Goal: Navigation & Orientation: Go to known website

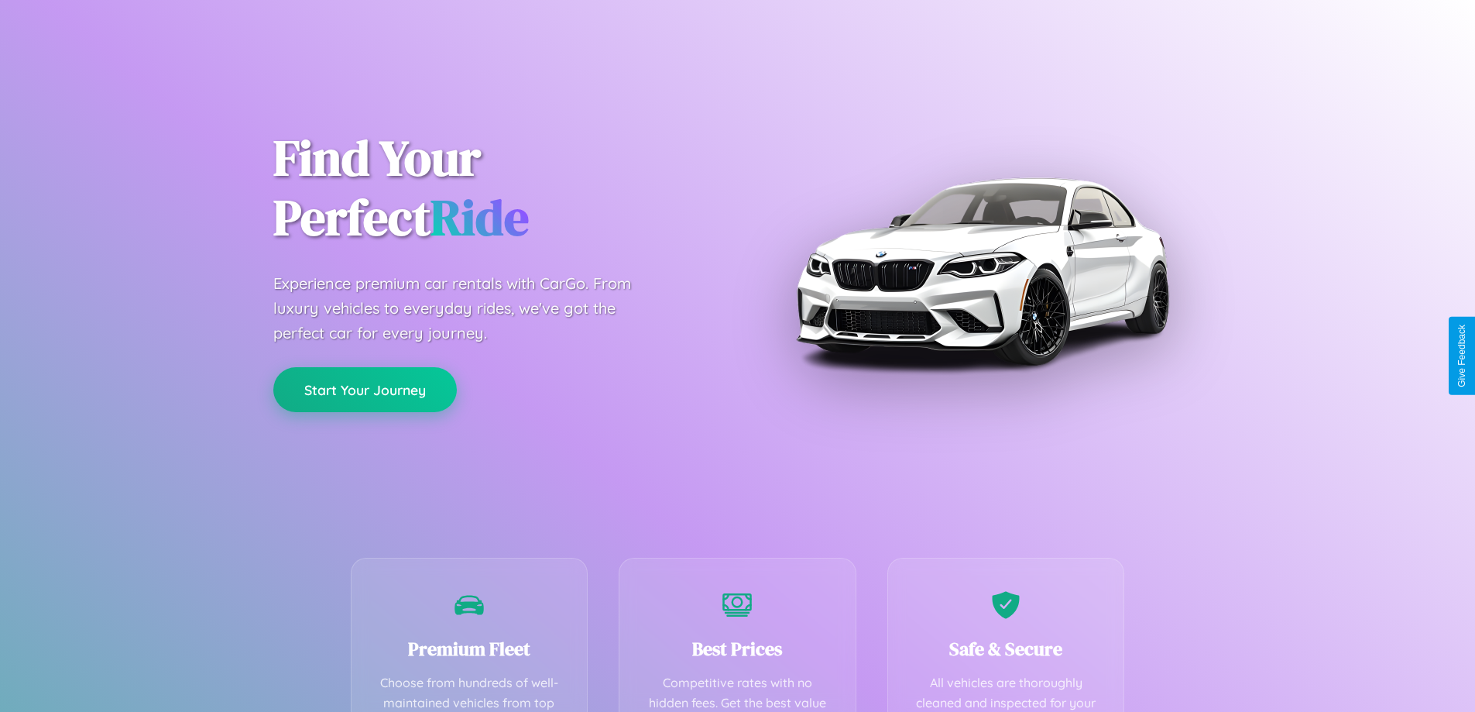
click at [365, 390] on button "Start Your Journey" at bounding box center [365, 389] width 184 height 45
click at [365, 389] on button "Start Your Journey" at bounding box center [365, 389] width 184 height 45
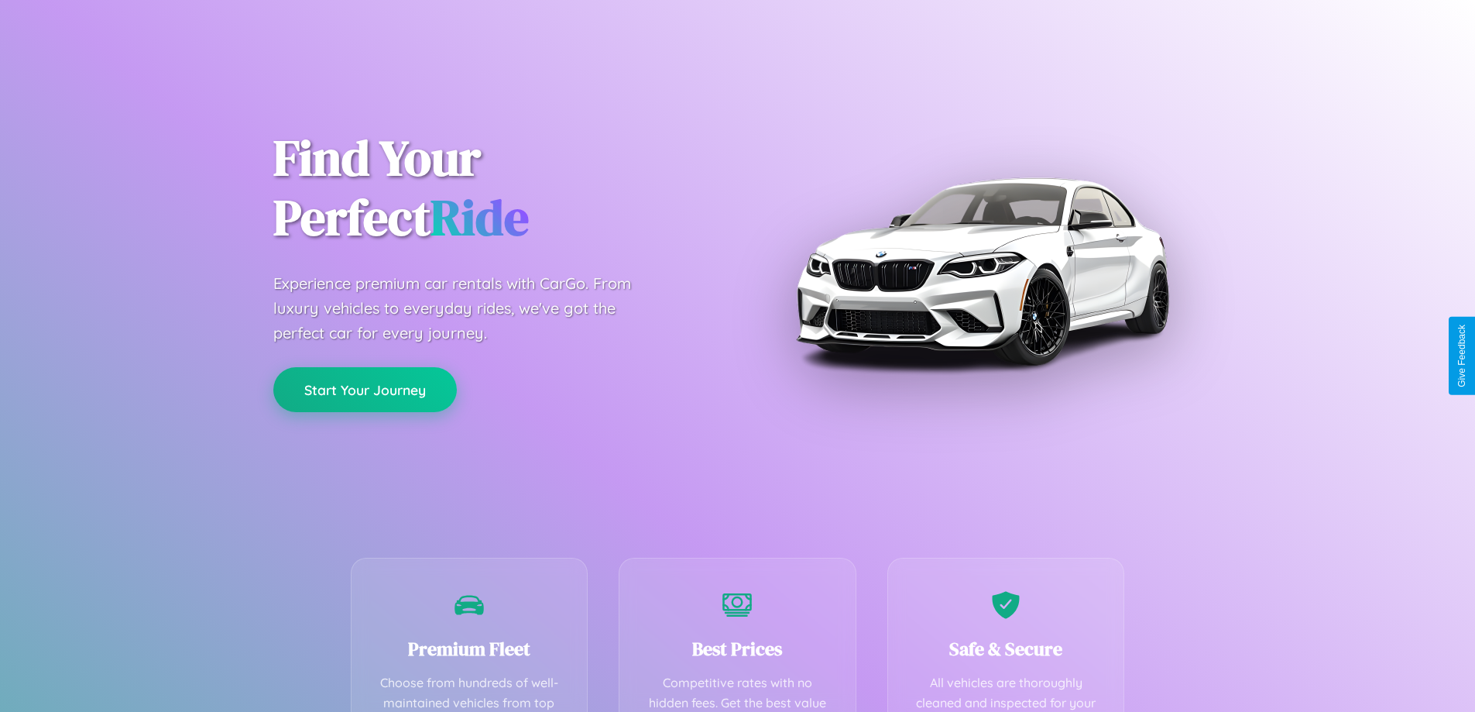
click at [365, 389] on button "Start Your Journey" at bounding box center [365, 389] width 184 height 45
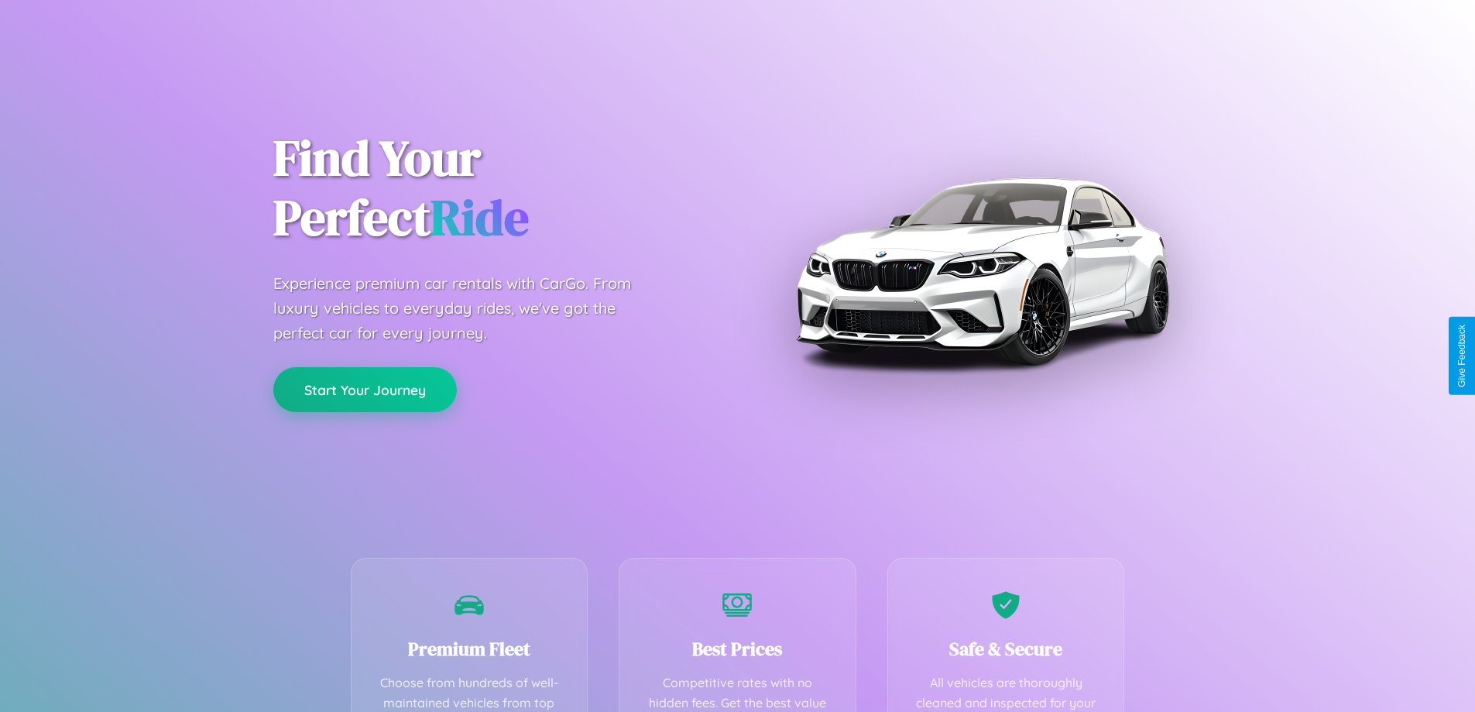
click at [365, 389] on button "Start Your Journey" at bounding box center [365, 389] width 184 height 45
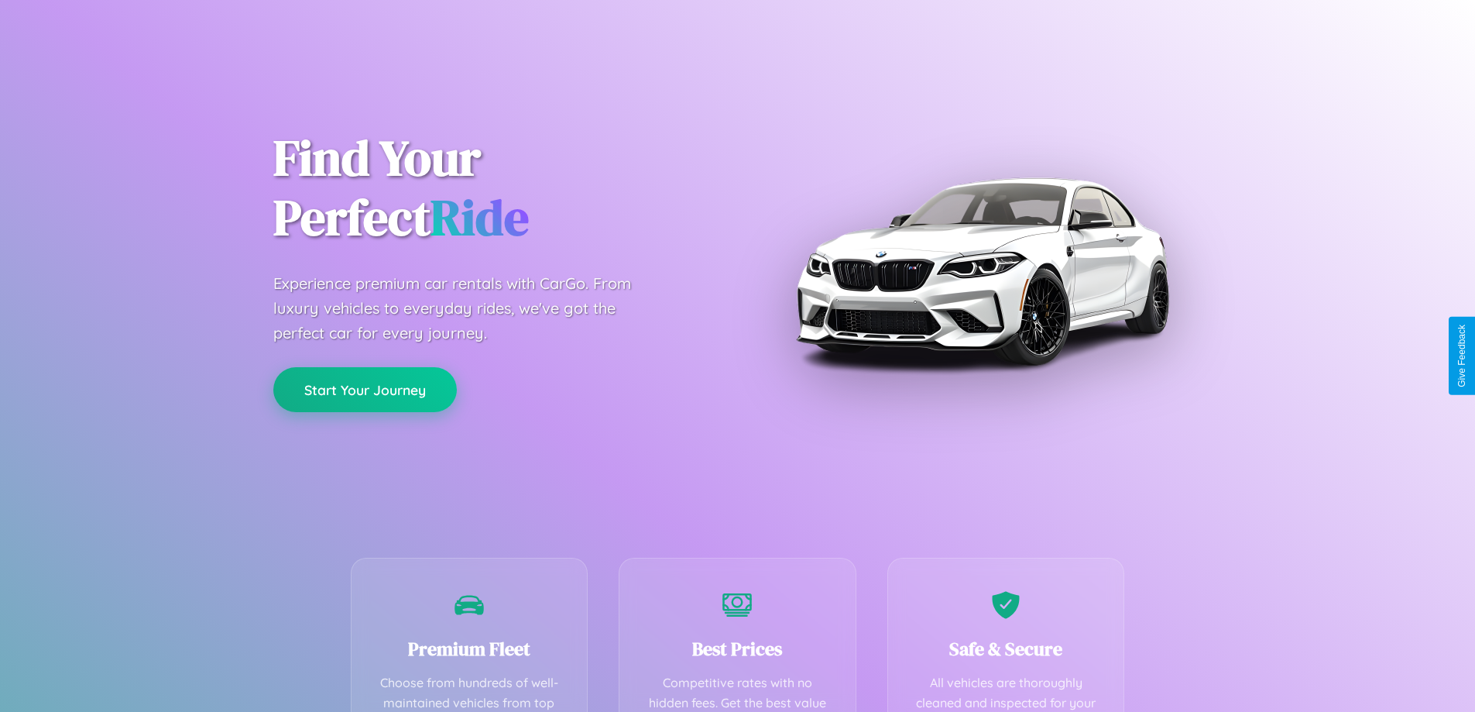
click at [365, 389] on button "Start Your Journey" at bounding box center [365, 389] width 184 height 45
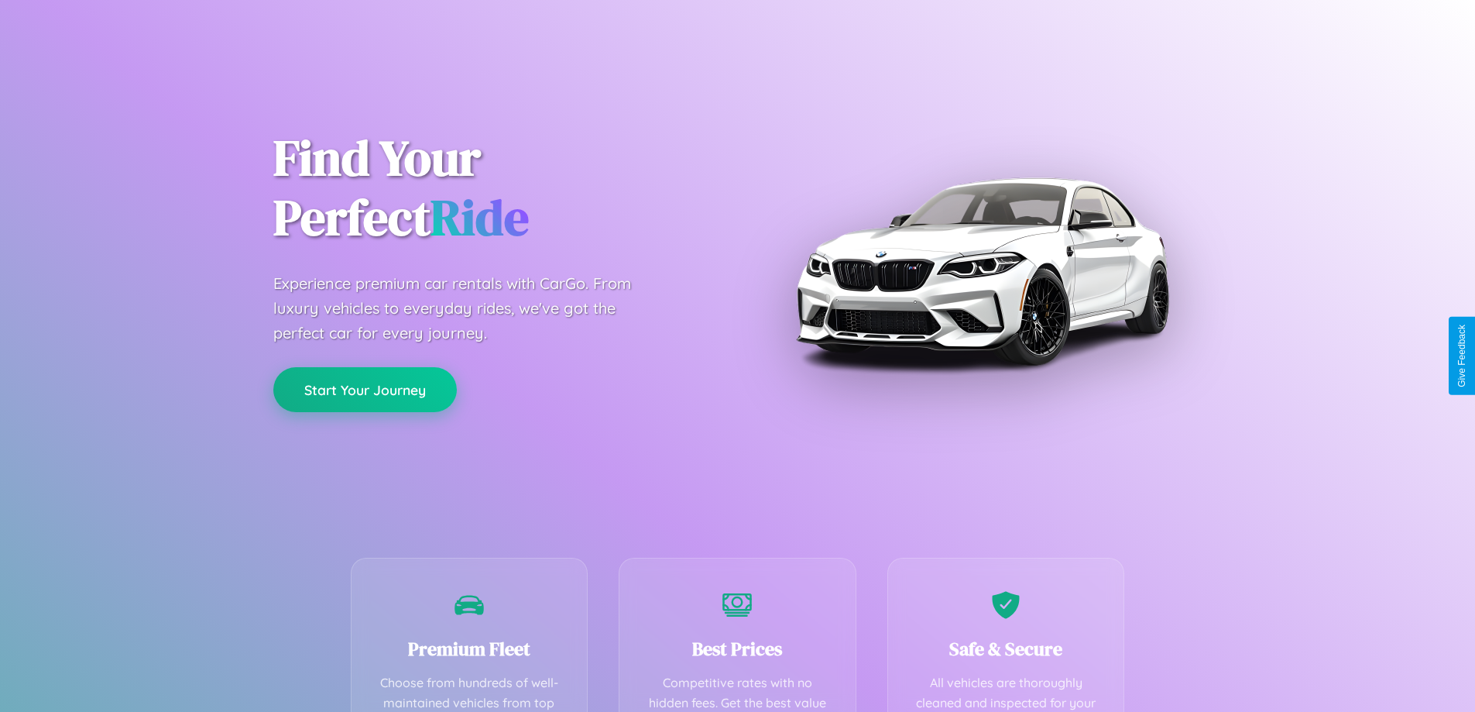
click at [365, 389] on button "Start Your Journey" at bounding box center [365, 389] width 184 height 45
